Goal: Task Accomplishment & Management: Complete application form

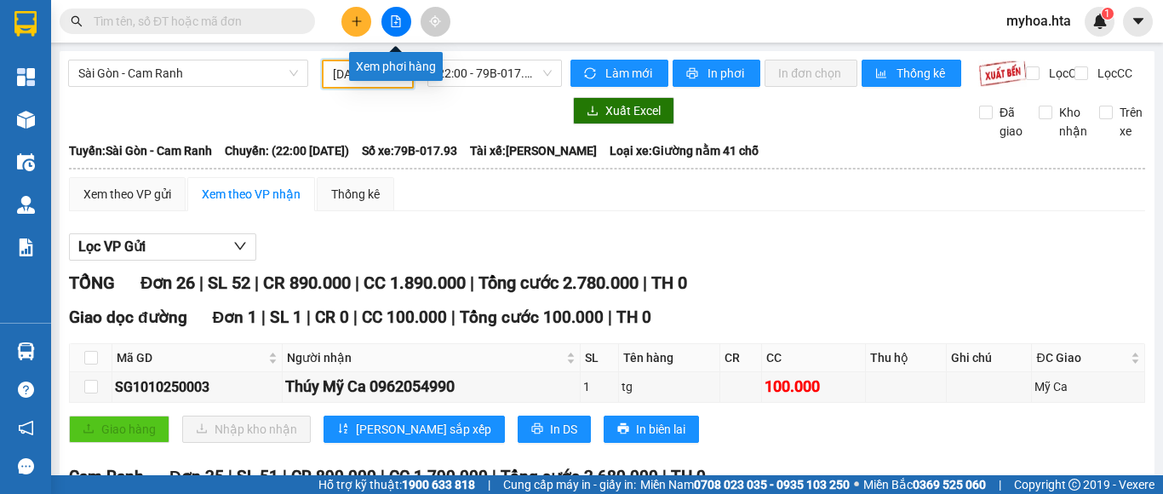
scroll to position [501, 0]
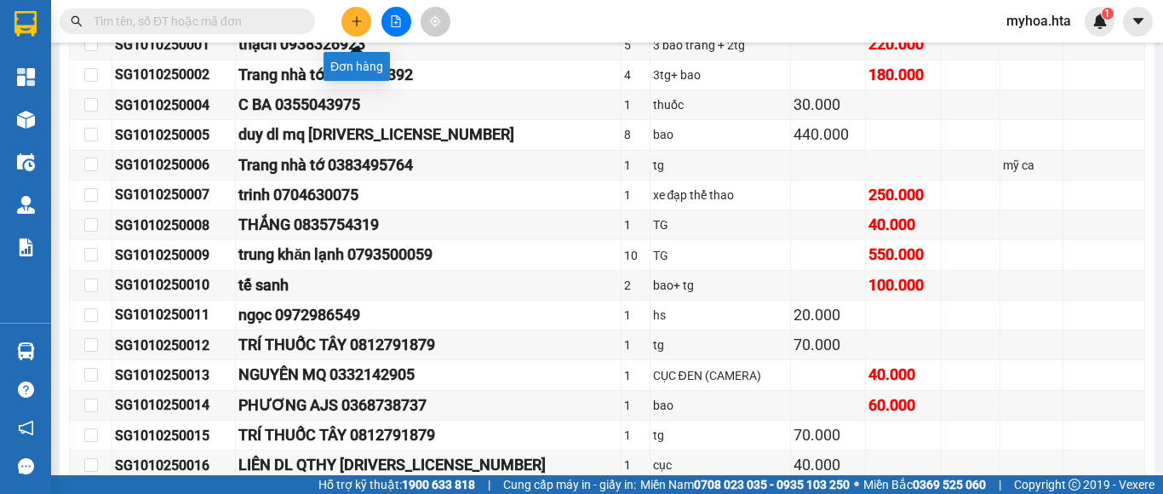
click at [359, 23] on icon "plus" at bounding box center [357, 21] width 12 height 12
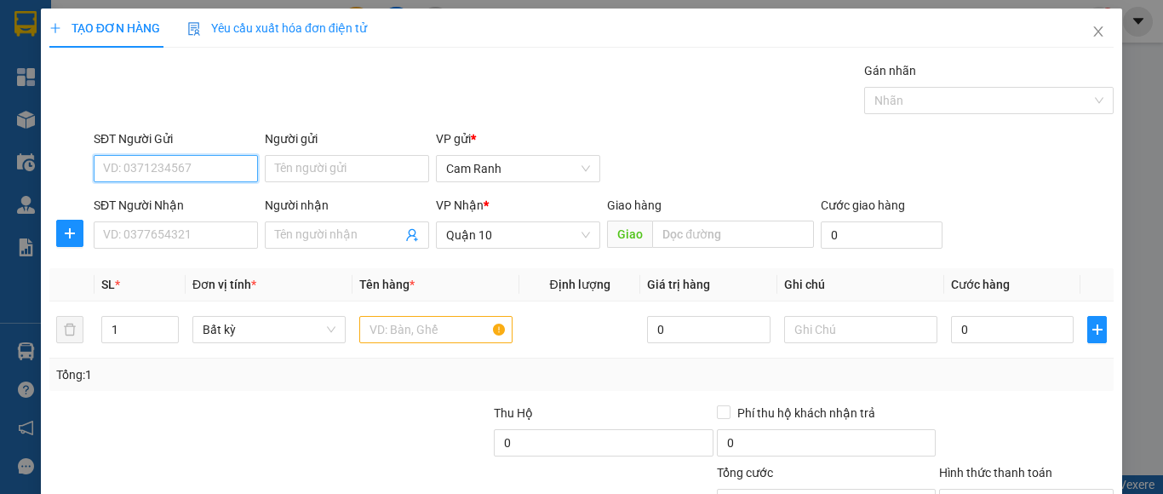
click at [223, 179] on input "SĐT Người Gửi" at bounding box center [176, 168] width 164 height 27
click at [186, 221] on div "SĐT Người Nhận" at bounding box center [176, 209] width 164 height 26
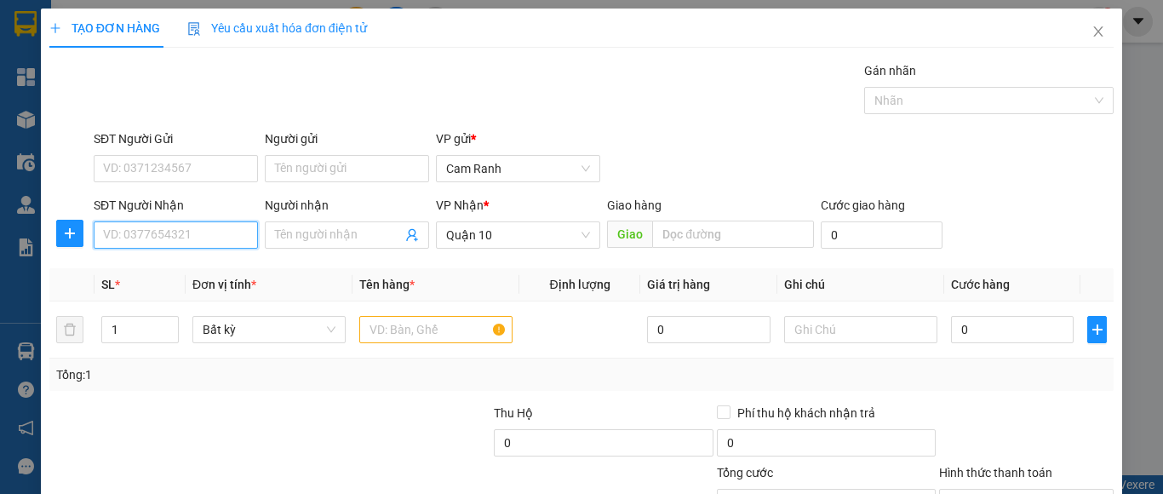
click at [152, 240] on input "SĐT Người Nhận" at bounding box center [176, 234] width 164 height 27
type input "0932116581"
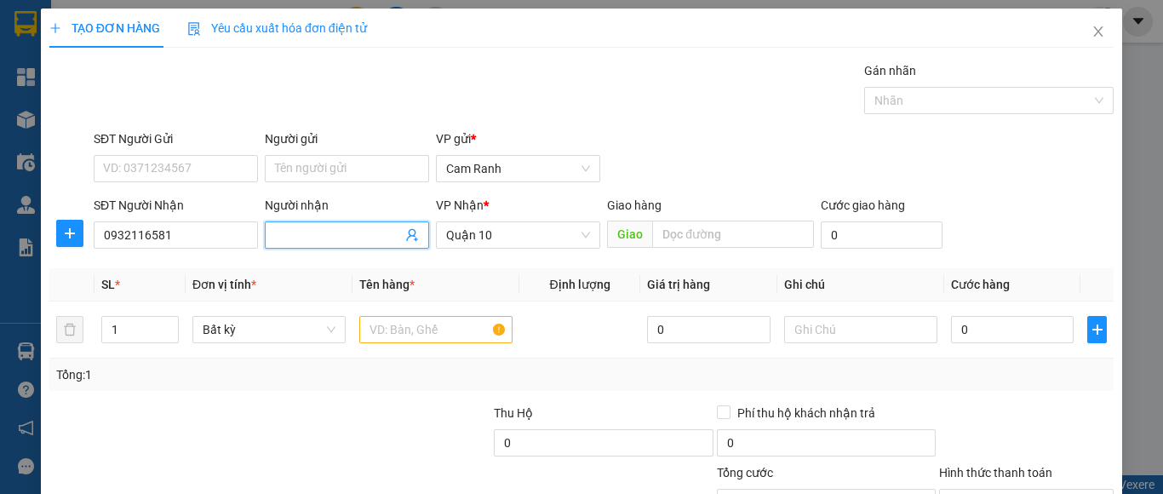
click at [302, 235] on input "Người nhận" at bounding box center [338, 235] width 127 height 19
type input "A HẾT"
click at [434, 327] on input "text" at bounding box center [435, 329] width 153 height 27
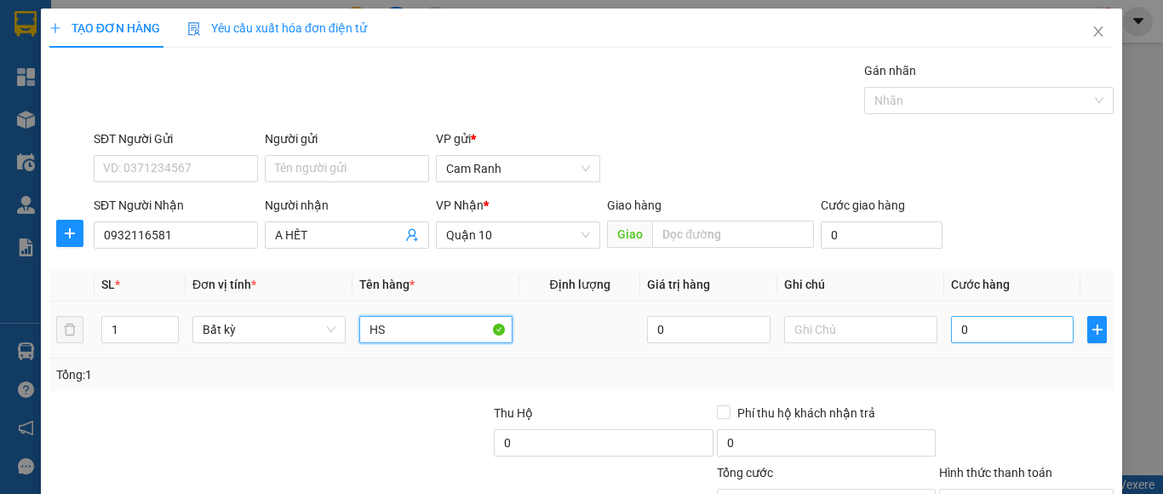
type input "HS"
click at [975, 338] on input "0" at bounding box center [1012, 329] width 123 height 27
type input "2"
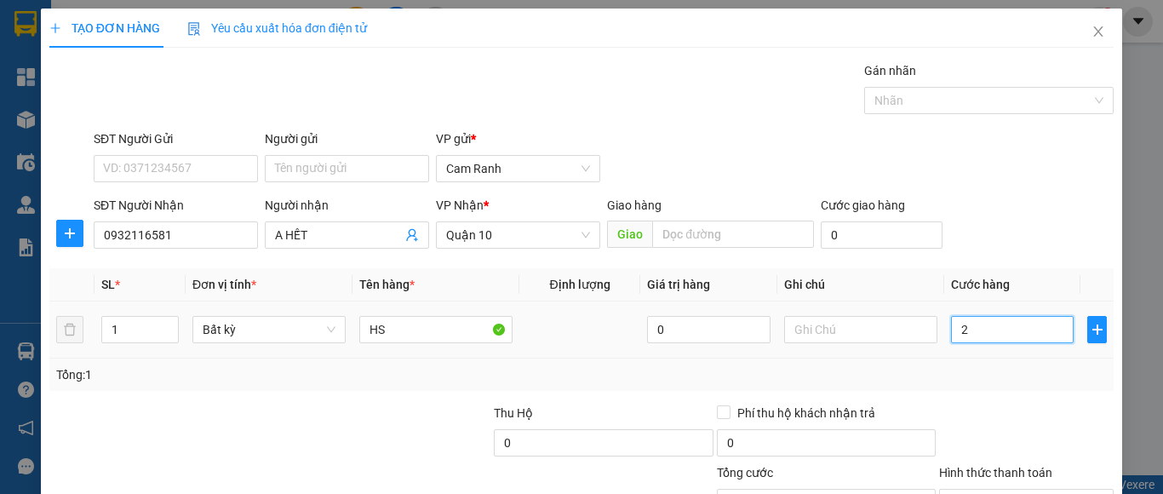
type input "20"
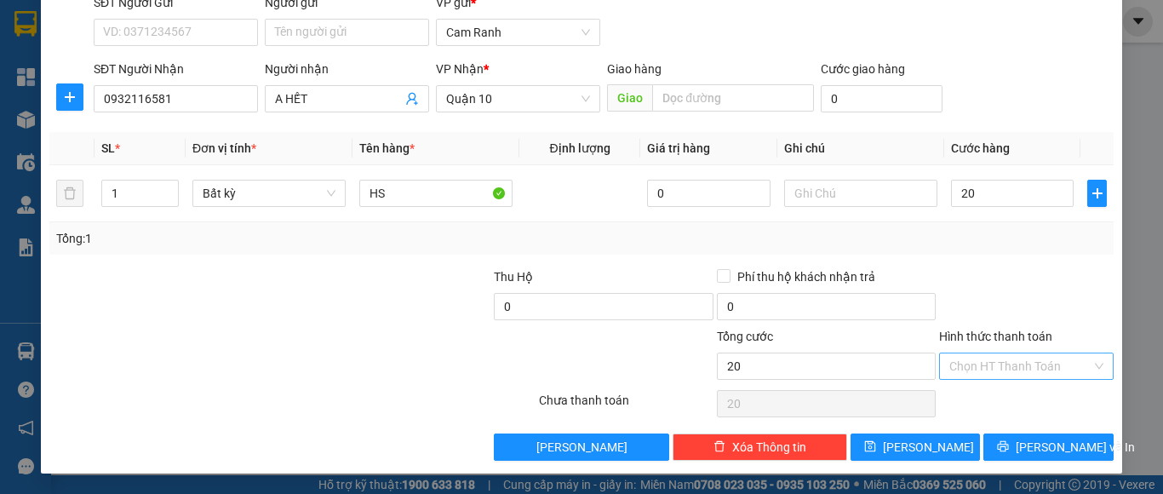
click at [999, 359] on input "Hình thức thanh toán" at bounding box center [1021, 366] width 142 height 26
type input "20.000"
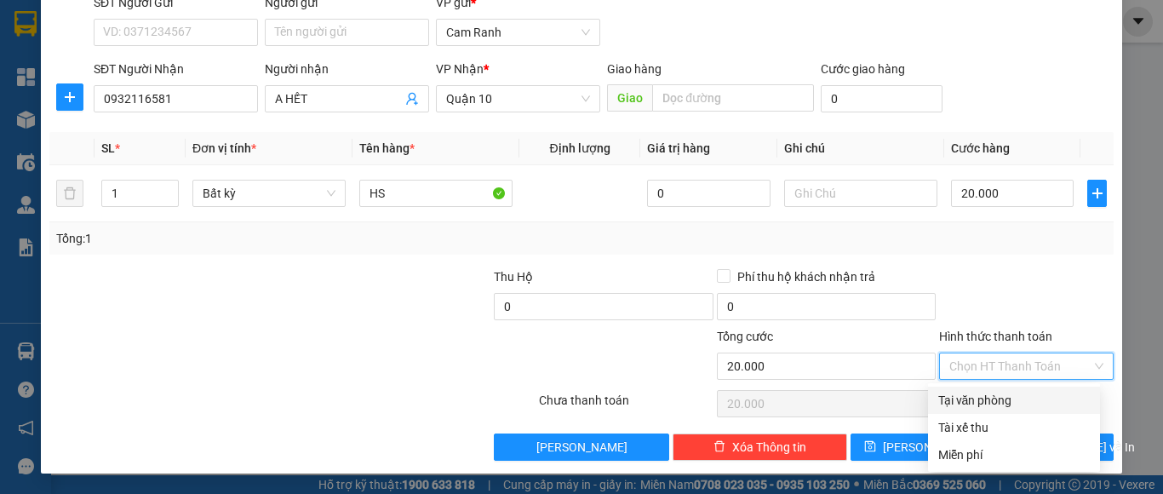
click at [1002, 395] on div "Tại văn phòng" at bounding box center [1015, 400] width 152 height 19
type input "0"
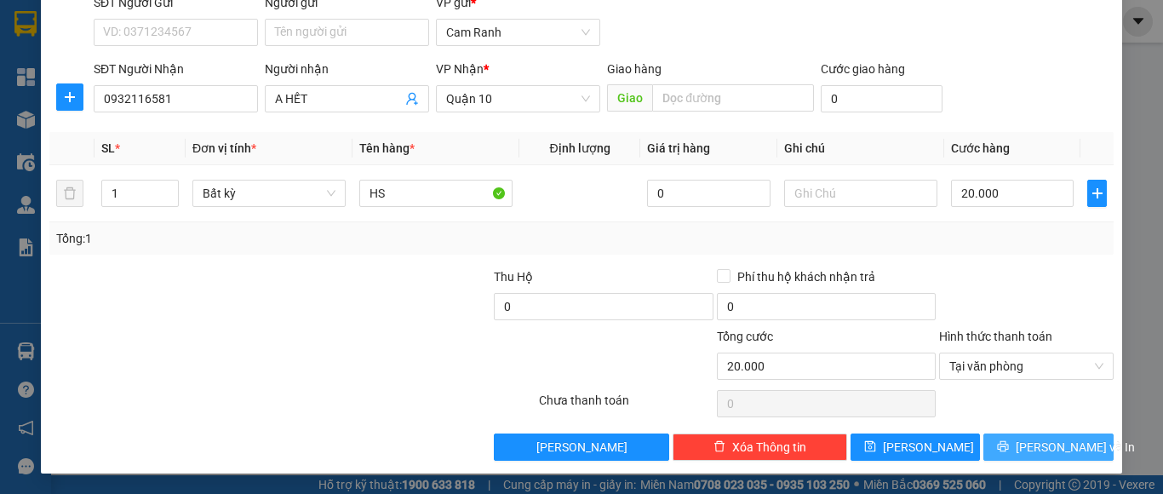
click at [1033, 445] on span "[PERSON_NAME] và In" at bounding box center [1075, 447] width 119 height 19
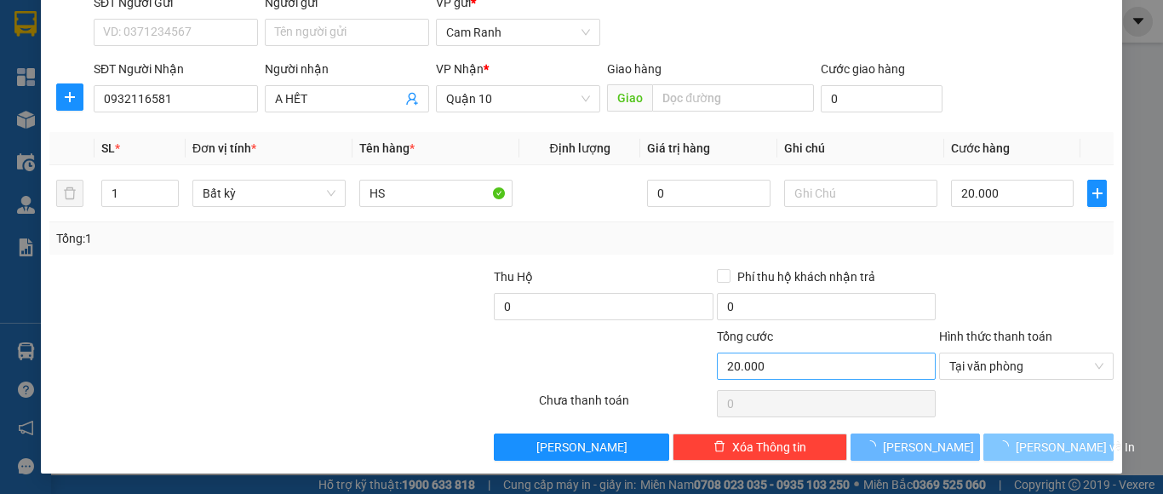
scroll to position [73, 0]
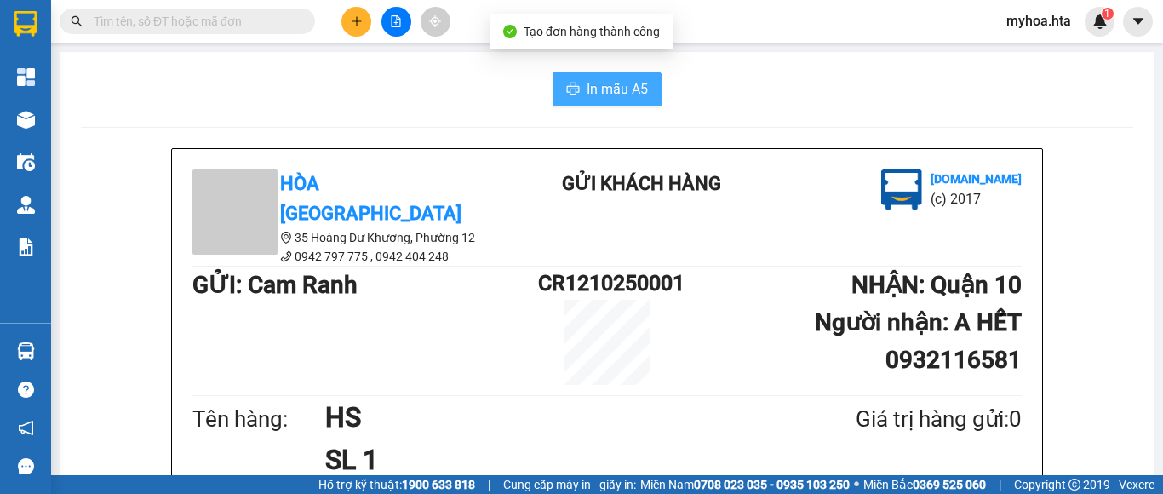
click at [605, 90] on span "In mẫu A5" at bounding box center [617, 88] width 61 height 21
